Goal: Use online tool/utility: Use online tool/utility

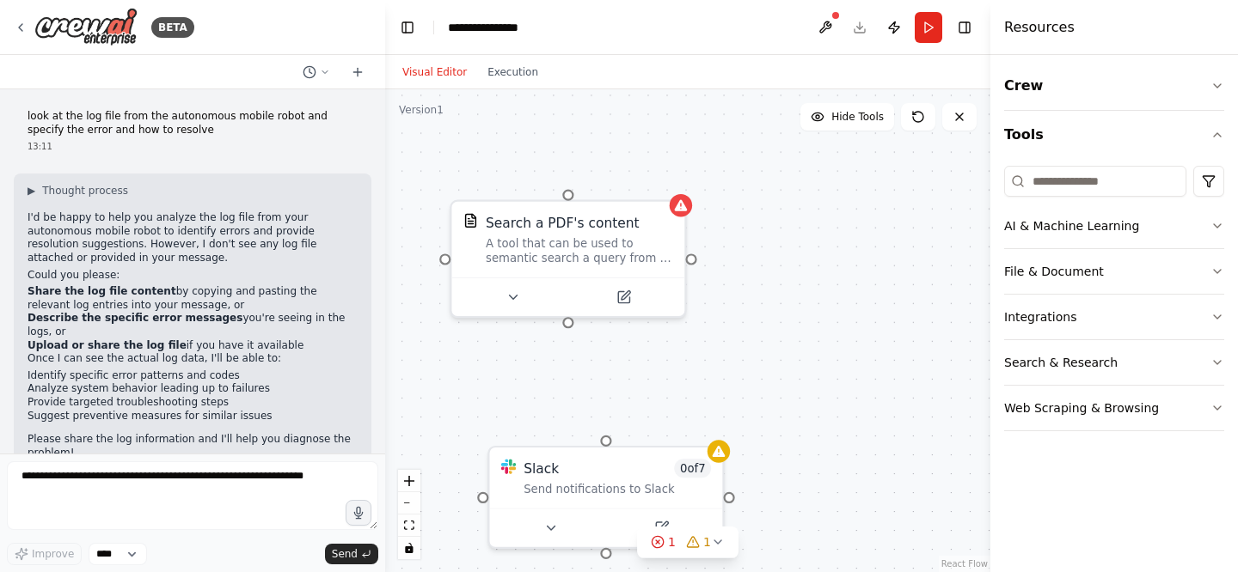
scroll to position [42, 0]
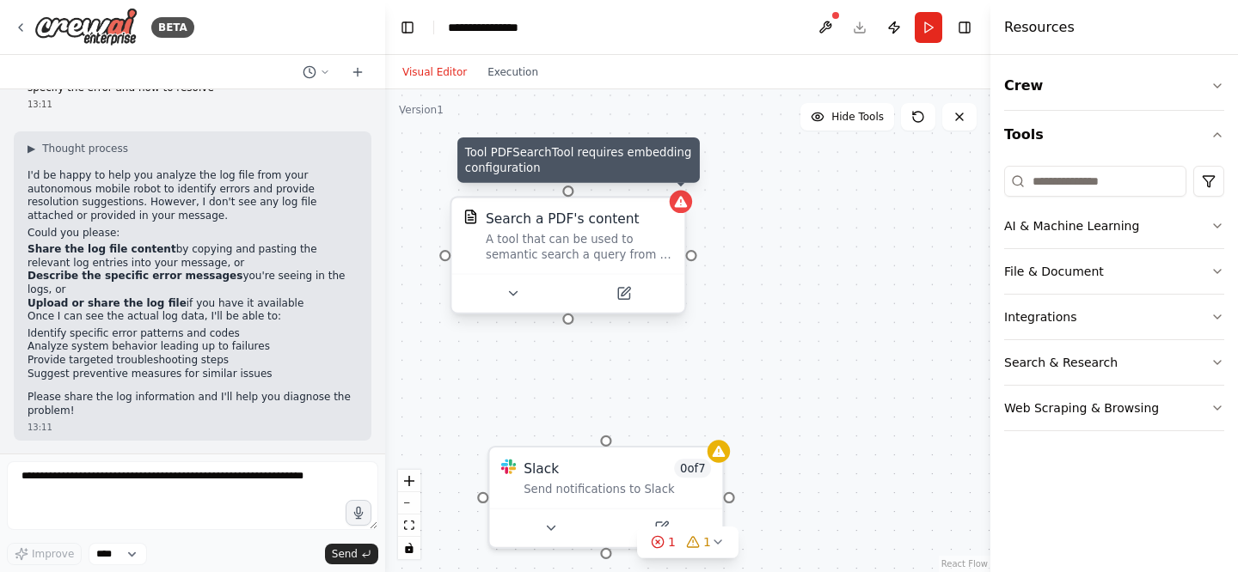
click at [683, 209] on div at bounding box center [681, 202] width 22 height 22
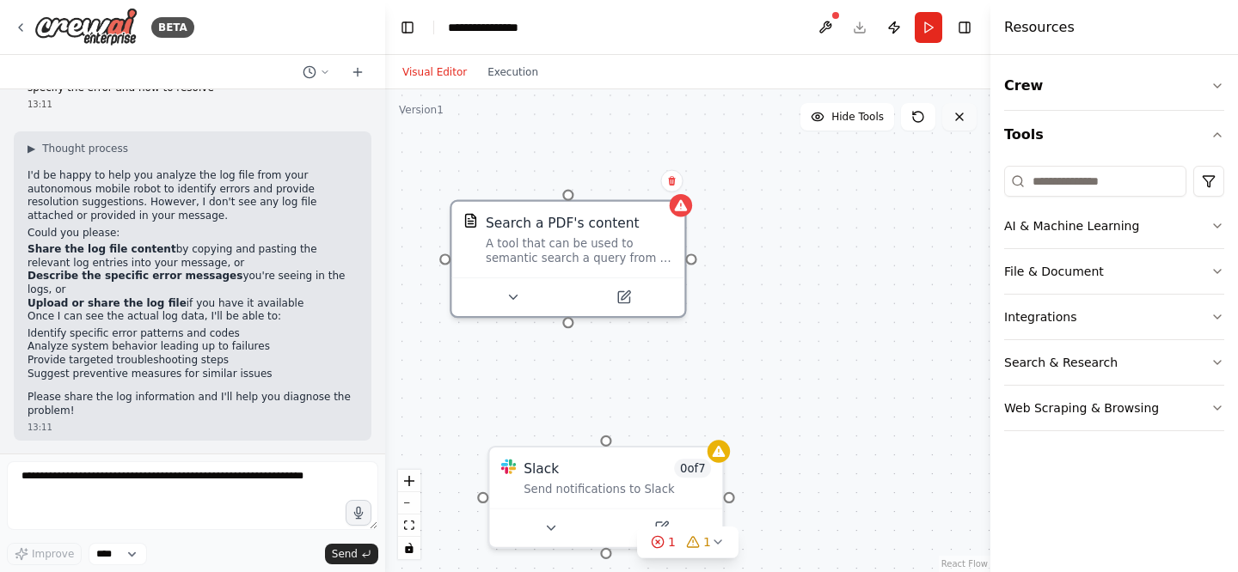
click at [955, 124] on button at bounding box center [959, 117] width 34 height 28
click at [671, 189] on button at bounding box center [672, 181] width 22 height 22
click at [629, 186] on button "Confirm" at bounding box center [622, 181] width 61 height 21
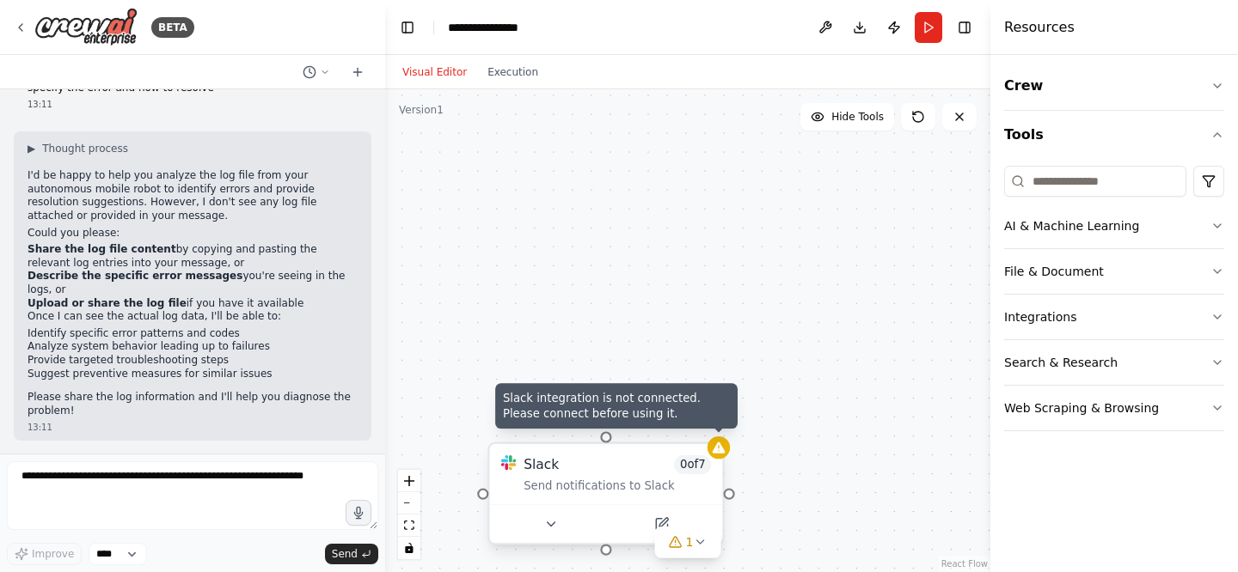
click at [721, 453] on icon at bounding box center [718, 447] width 13 height 11
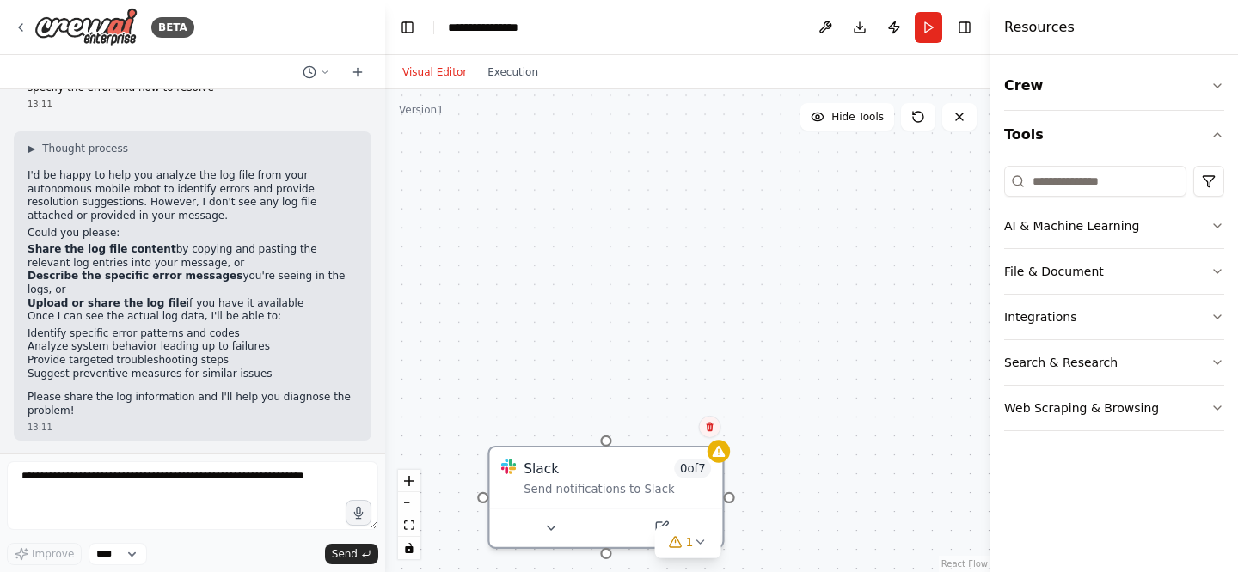
click at [708, 431] on icon at bounding box center [709, 427] width 7 height 9
click at [663, 427] on button "Confirm" at bounding box center [660, 427] width 61 height 21
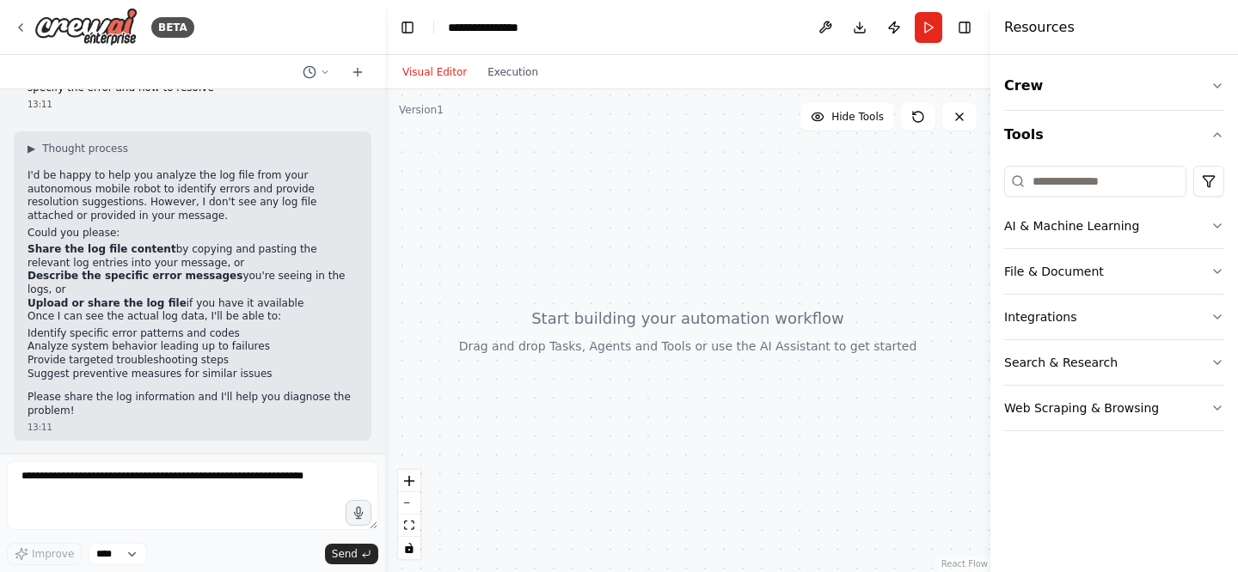
scroll to position [0, 0]
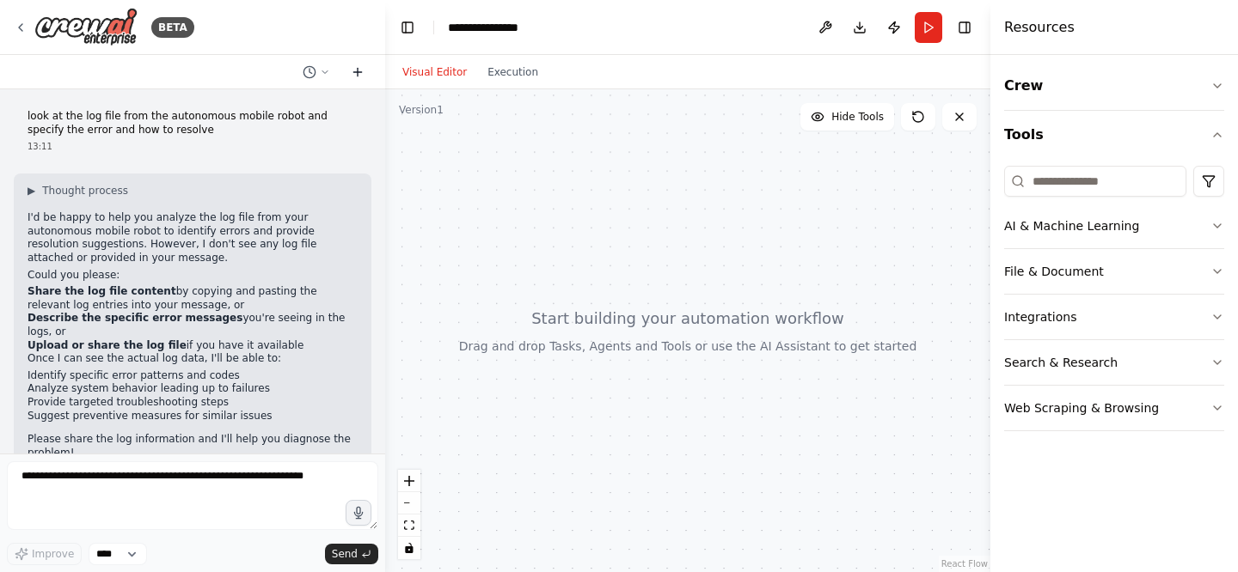
click at [353, 66] on icon at bounding box center [358, 72] width 14 height 14
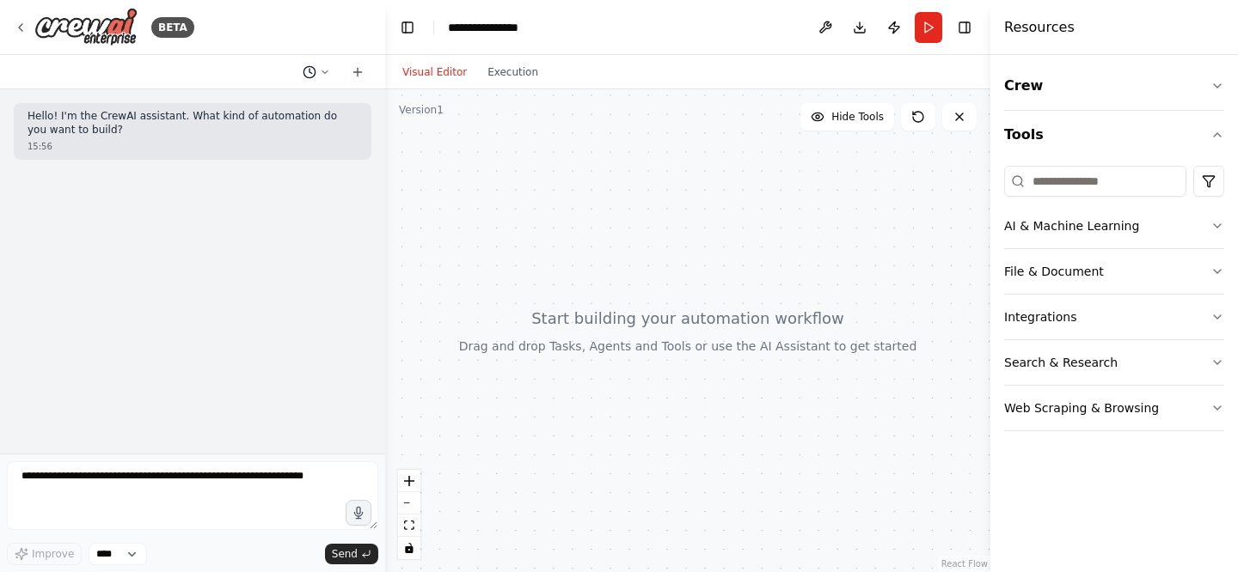
click at [327, 72] on icon at bounding box center [325, 72] width 10 height 10
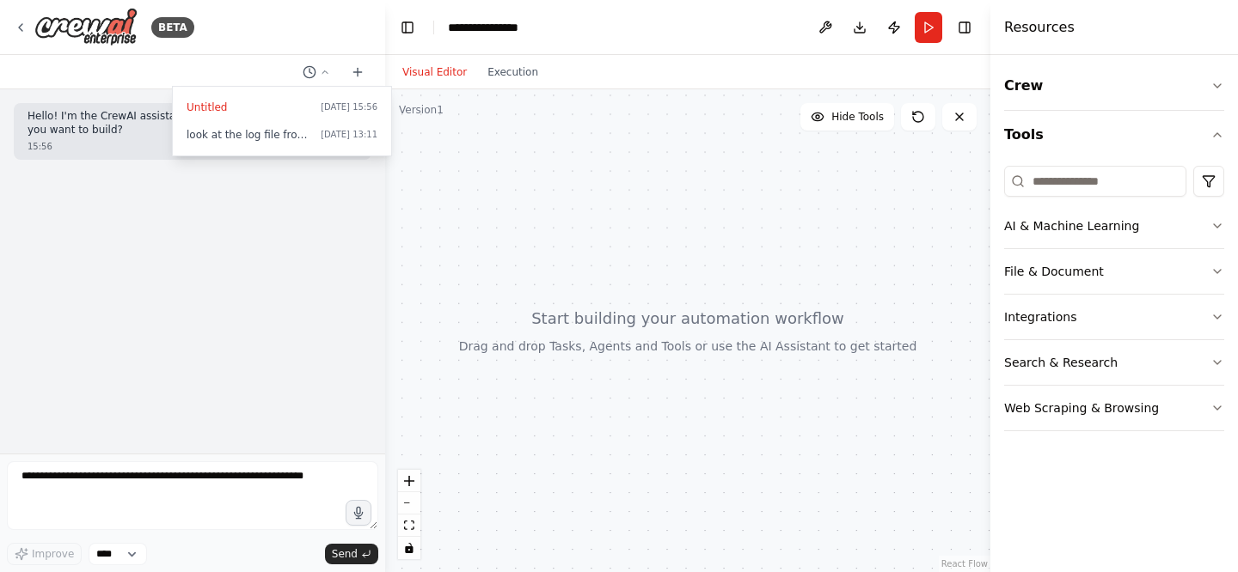
click at [255, 239] on div at bounding box center [192, 286] width 385 height 572
